Goal: Task Accomplishment & Management: Manage account settings

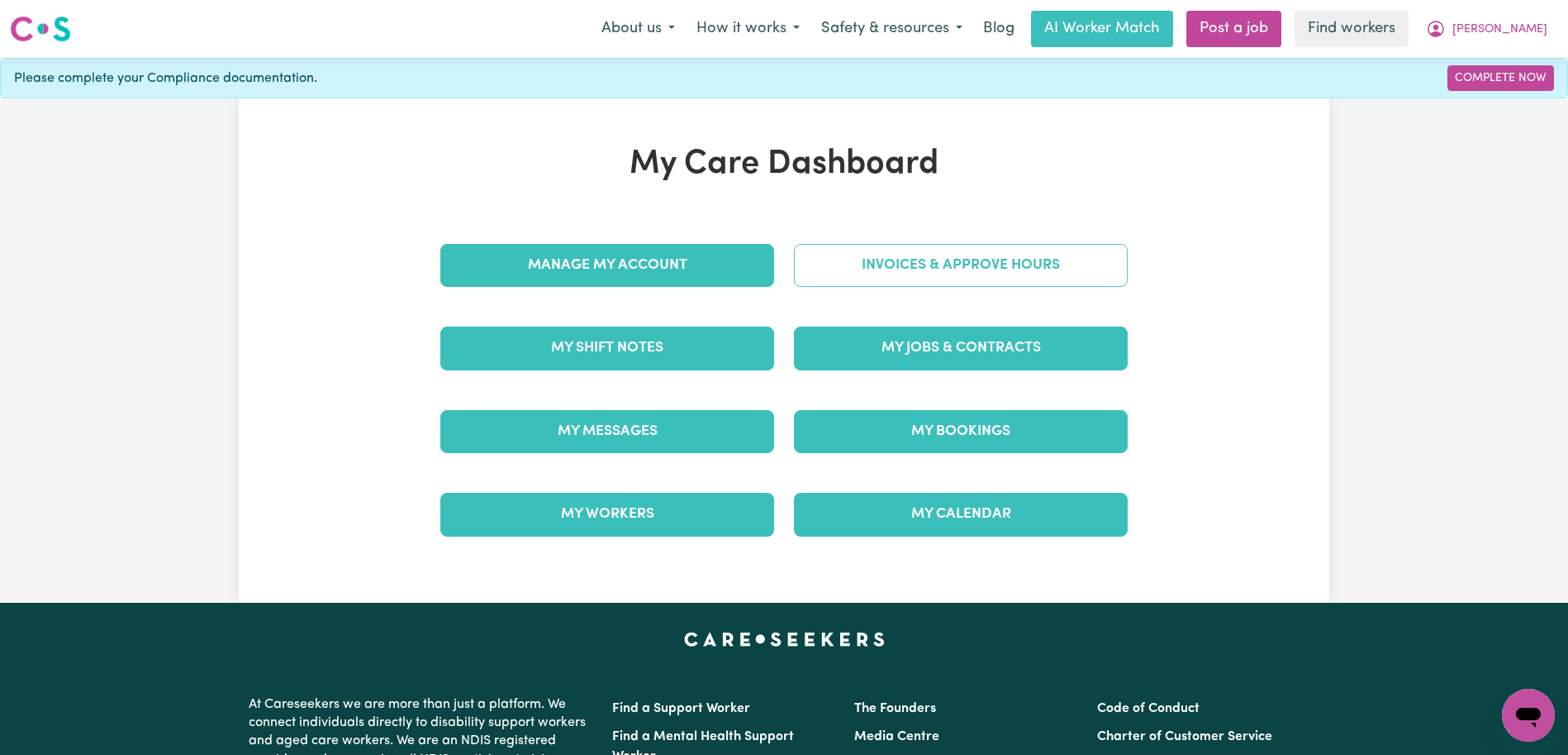
click at [883, 248] on link "Invoices & Approve Hours" at bounding box center [961, 264] width 334 height 43
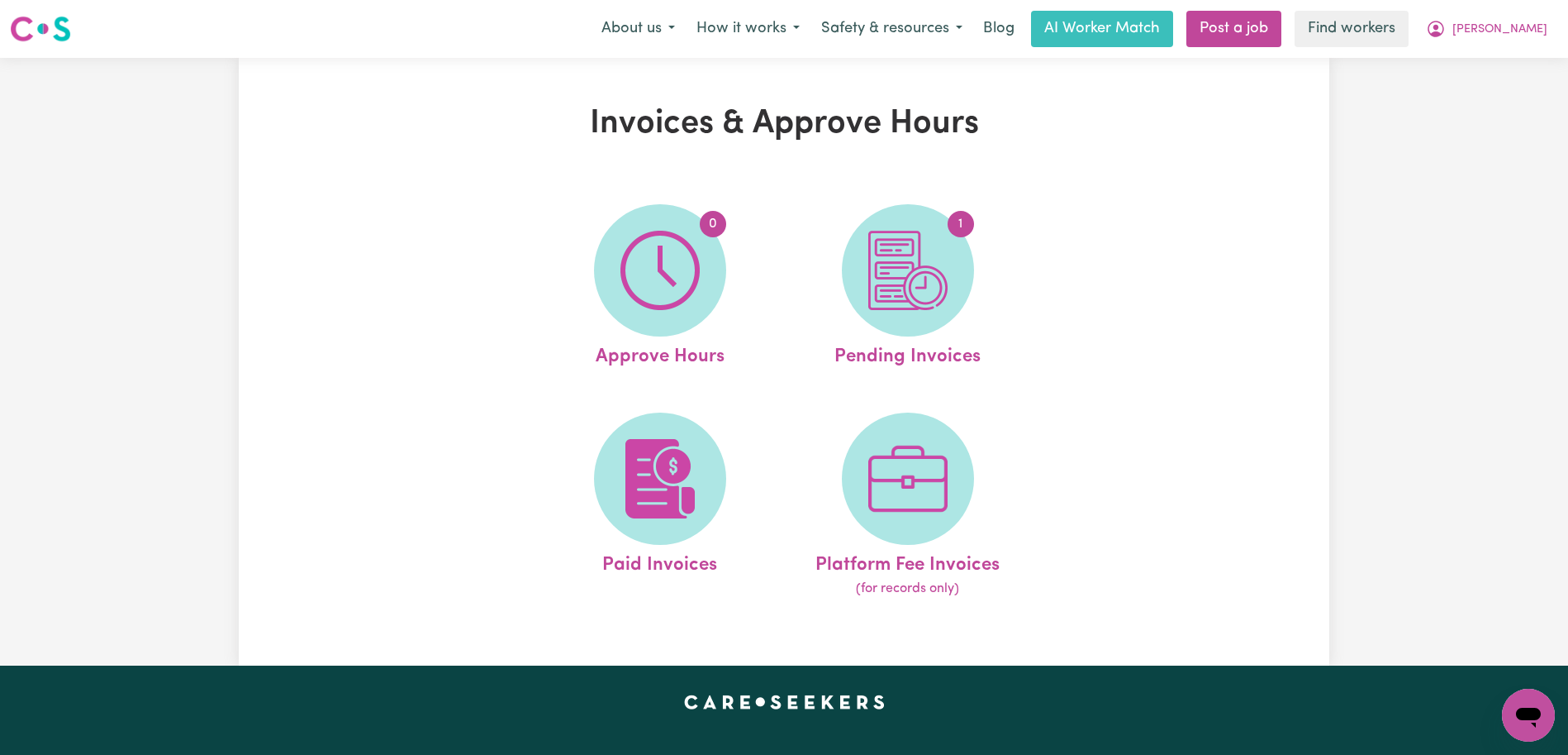
click at [883, 248] on img at bounding box center [908, 270] width 79 height 79
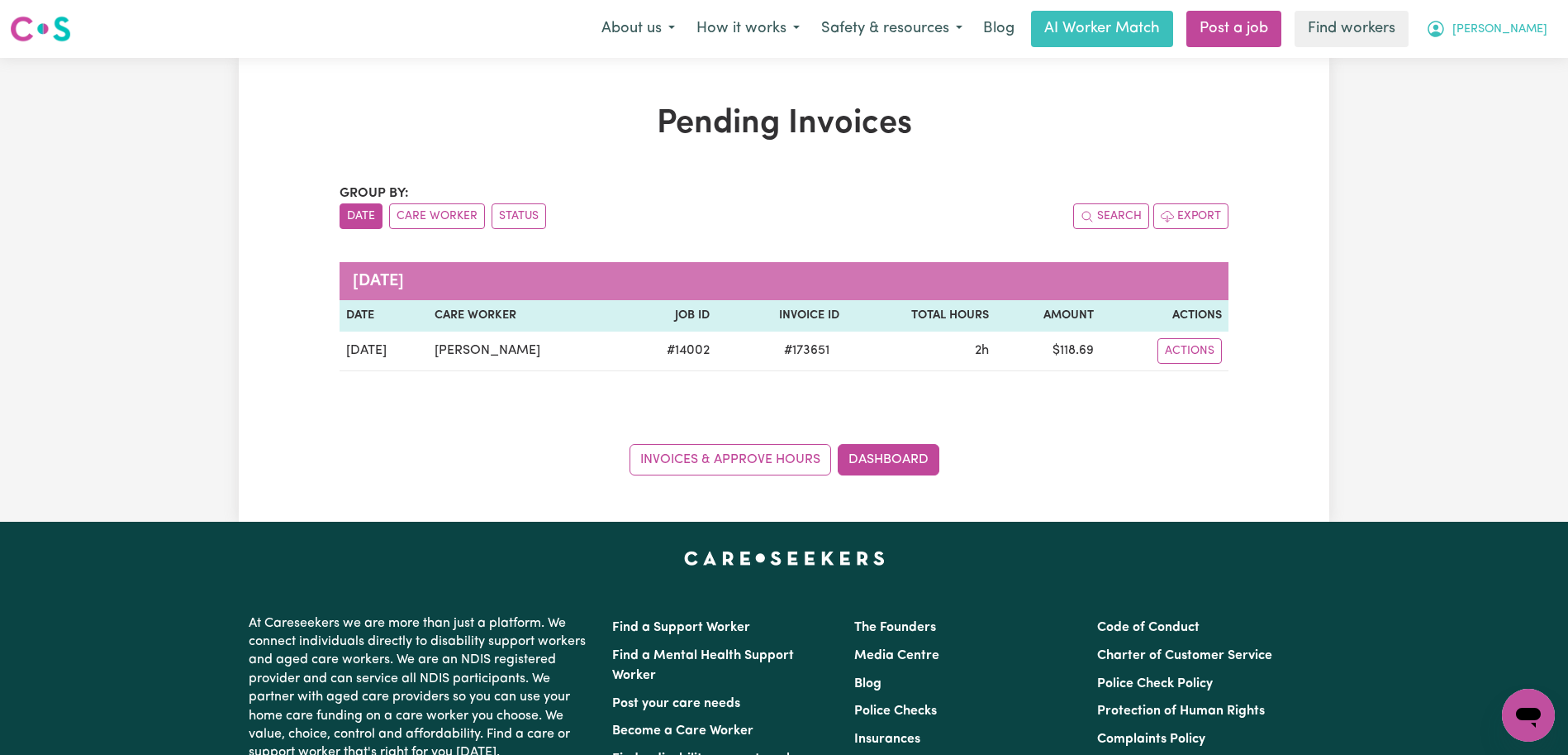
click at [1525, 28] on span "[PERSON_NAME]" at bounding box center [1500, 30] width 95 height 18
click at [1512, 88] on link "Logout" at bounding box center [1492, 95] width 130 height 32
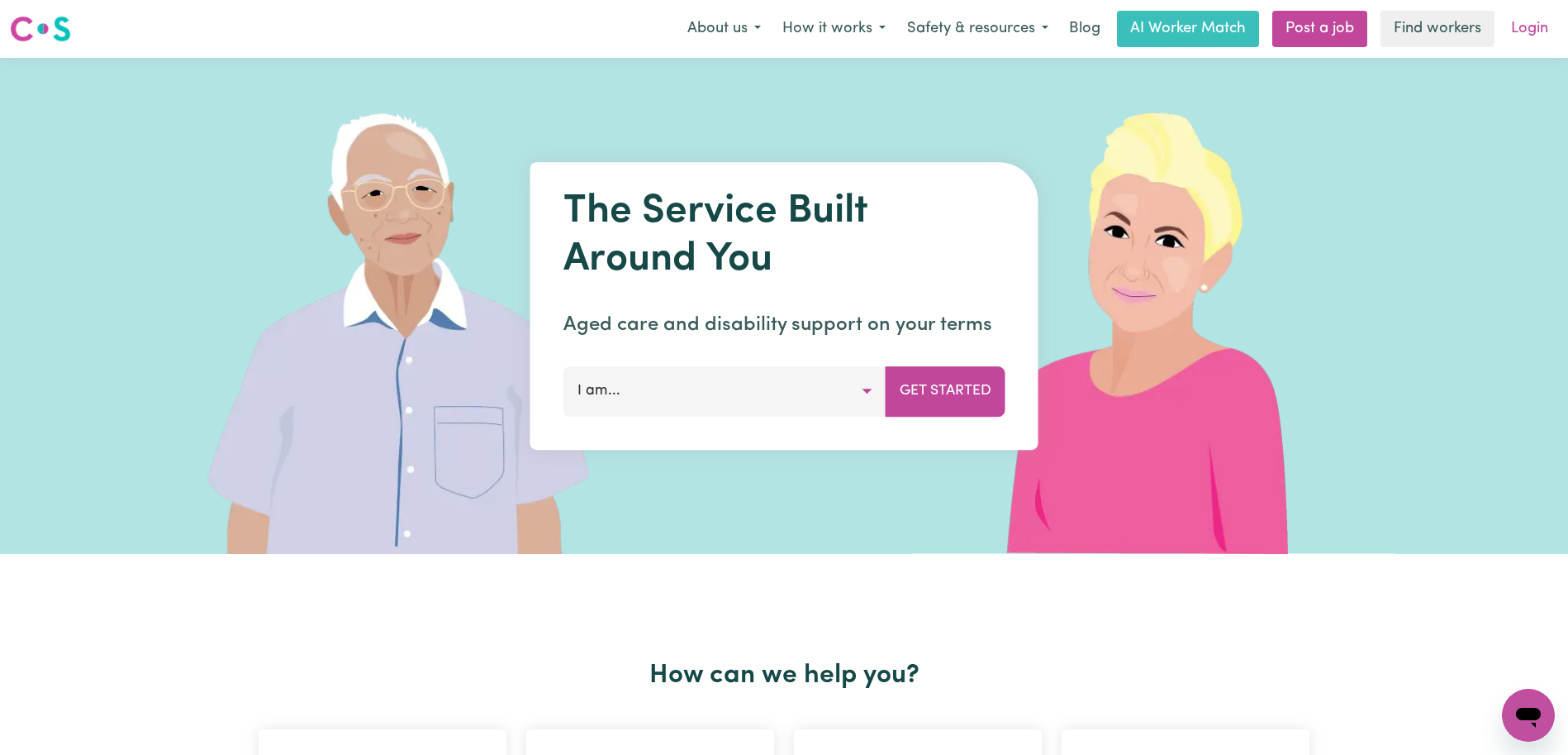
click at [1528, 42] on link "Login" at bounding box center [1529, 29] width 57 height 37
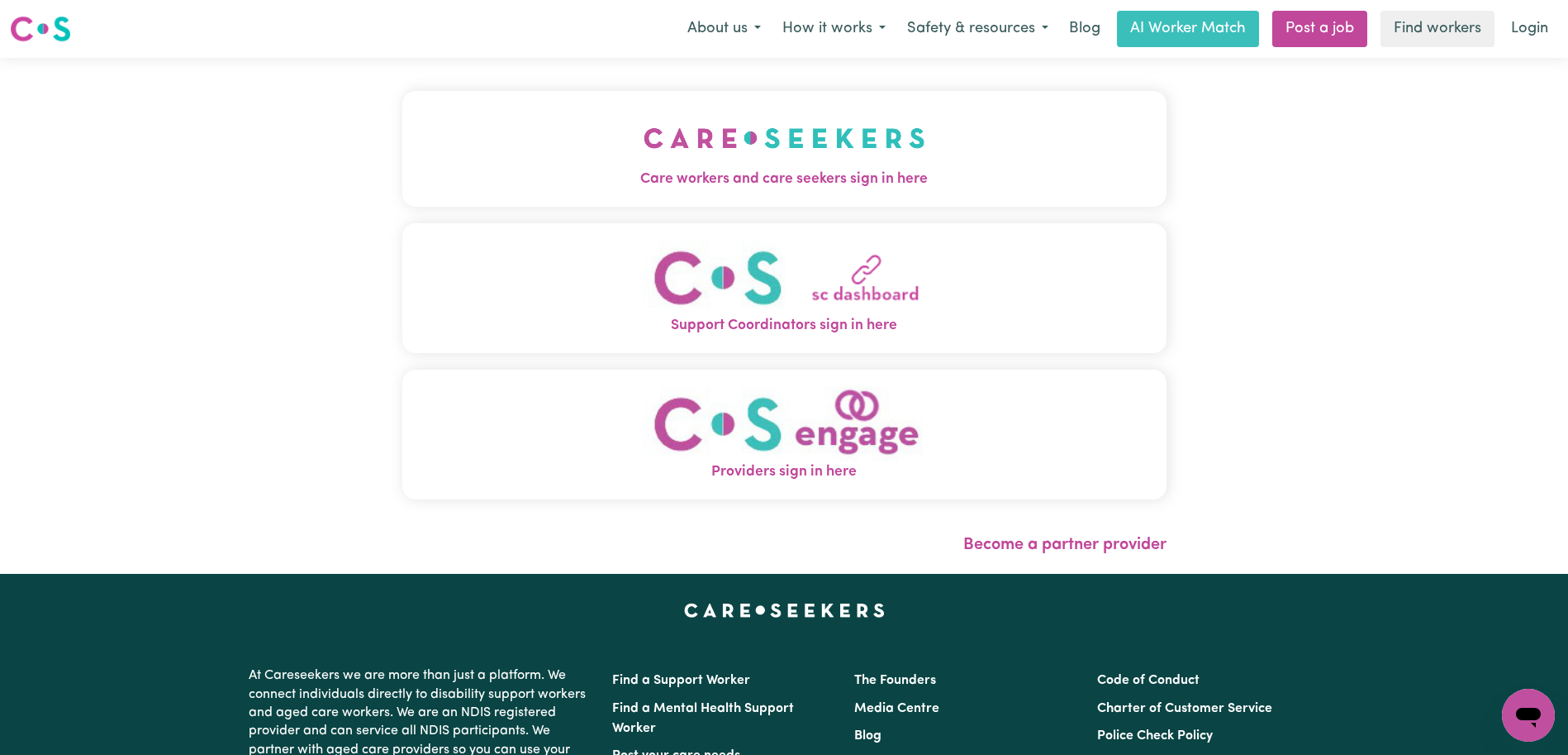
click at [726, 150] on img "Care workers and care seekers sign in here" at bounding box center [784, 138] width 282 height 62
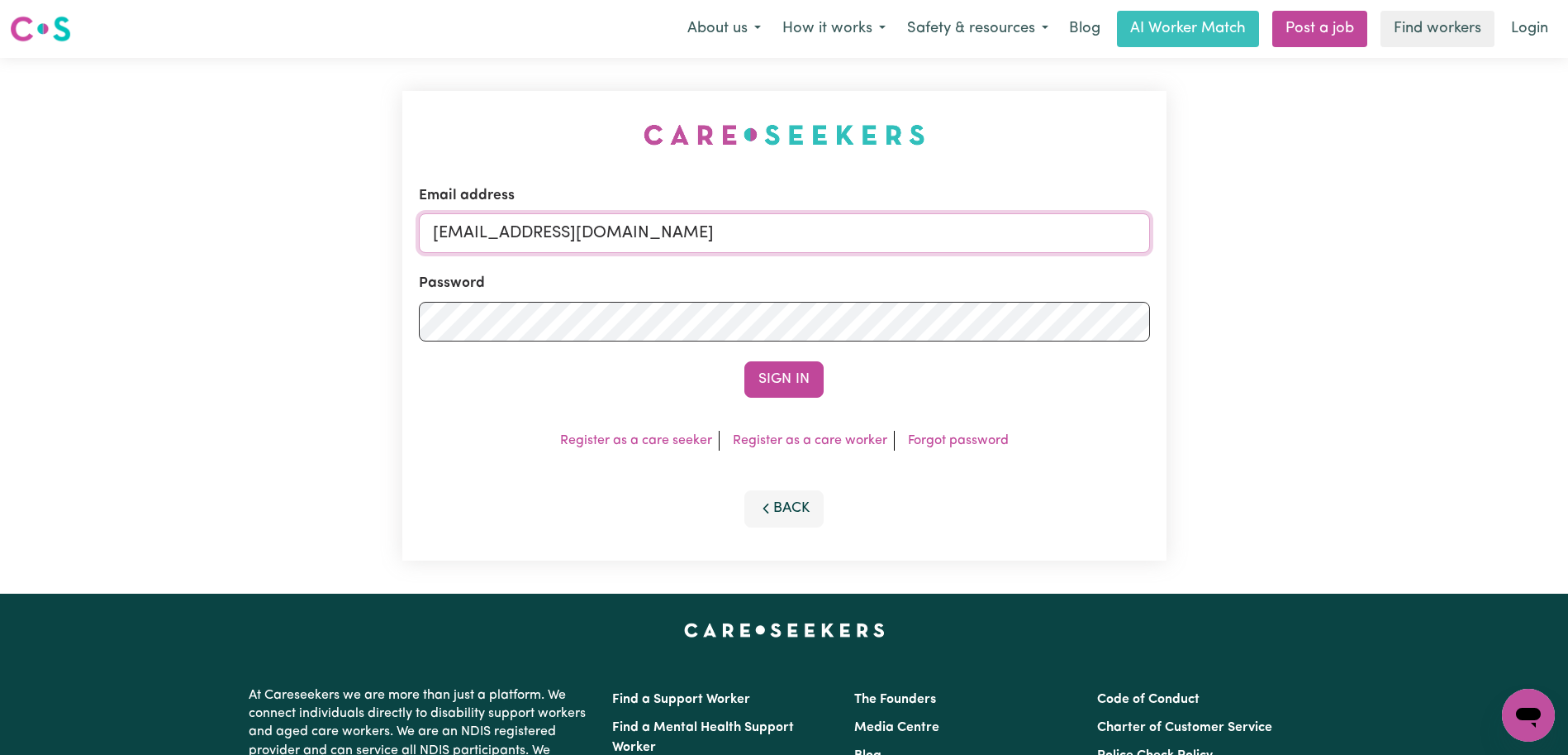
drag, startPoint x: 937, startPoint y: 230, endPoint x: 518, endPoint y: 238, distance: 419.1
click at [518, 238] on input "[EMAIL_ADDRESS][DOMAIN_NAME]" at bounding box center [784, 233] width 731 height 40
paste input "TroyMartinFQ"
type input "[EMAIL_ADDRESS][DOMAIN_NAME]"
click at [745, 362] on button "Sign In" at bounding box center [784, 379] width 79 height 37
